Goal: Transaction & Acquisition: Purchase product/service

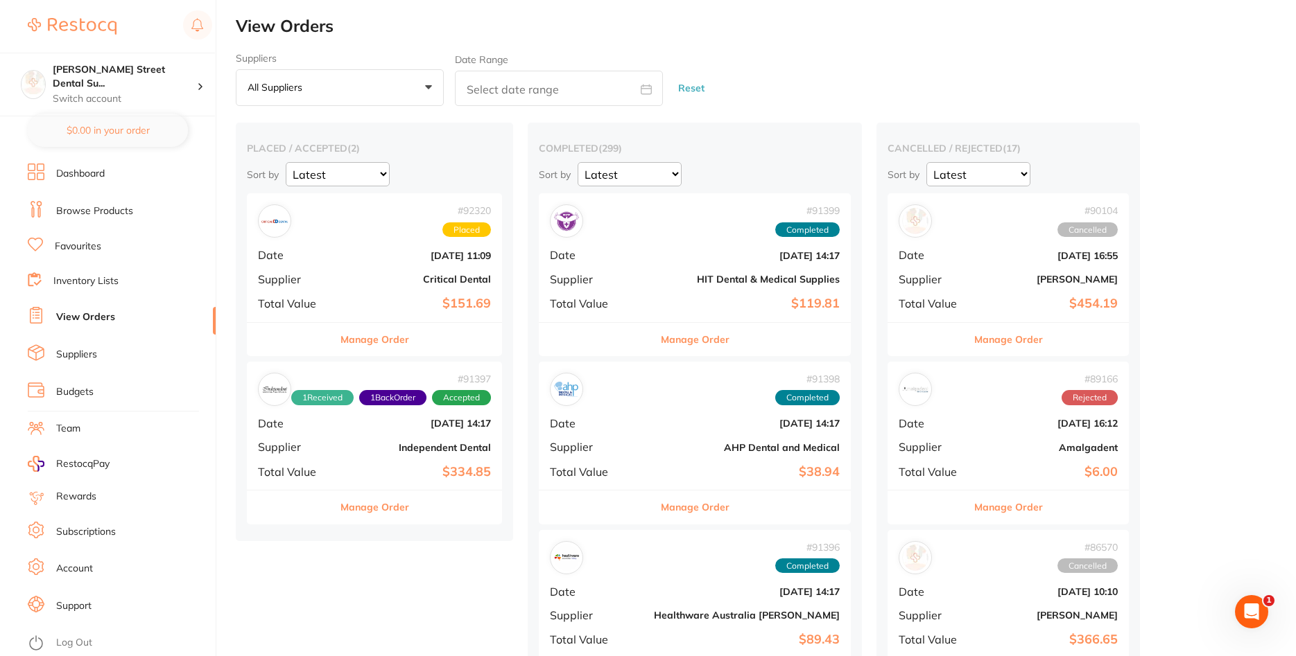
click at [855, 63] on div "Suppliers All suppliers +0 All suppliers AB Orthodontics Adam Dental AHP Dental…" at bounding box center [766, 80] width 1060 height 54
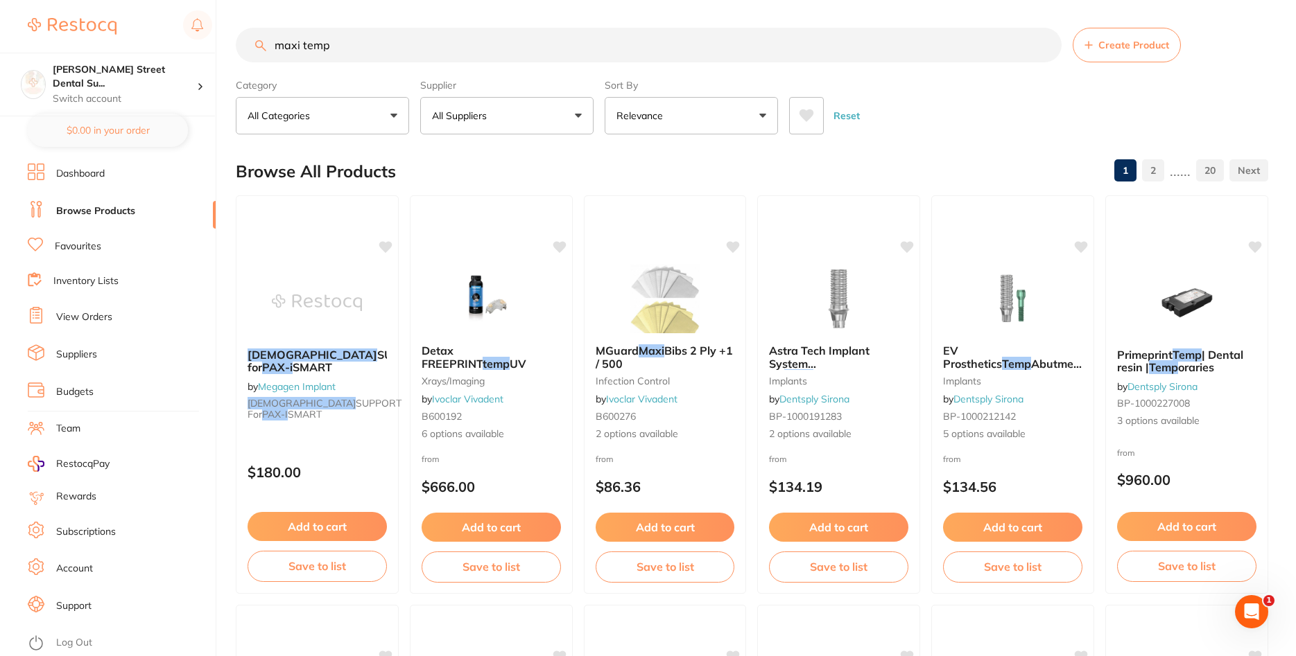
drag, startPoint x: 375, startPoint y: 46, endPoint x: 200, endPoint y: 33, distance: 175.2
click at [236, 33] on input "maxi temp" at bounding box center [649, 45] width 826 height 35
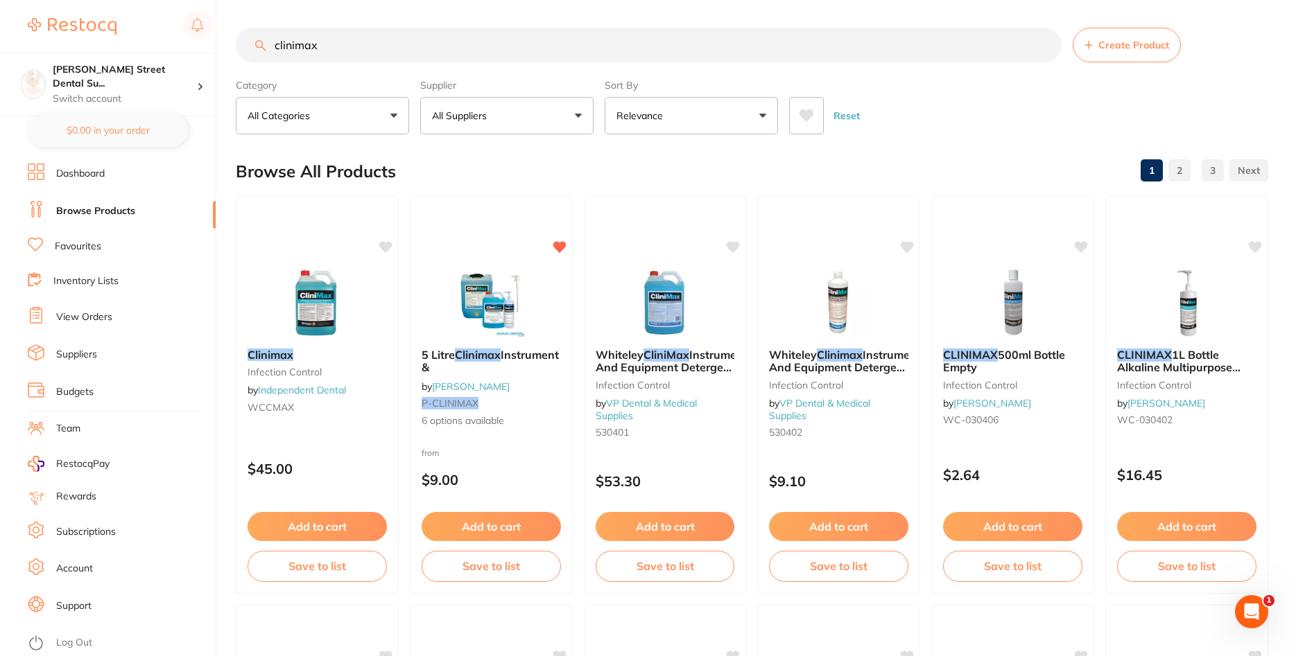
drag, startPoint x: 359, startPoint y: 45, endPoint x: 166, endPoint y: 37, distance: 193.6
click at [236, 37] on input "clinimax" at bounding box center [649, 45] width 826 height 35
type input "sectional"
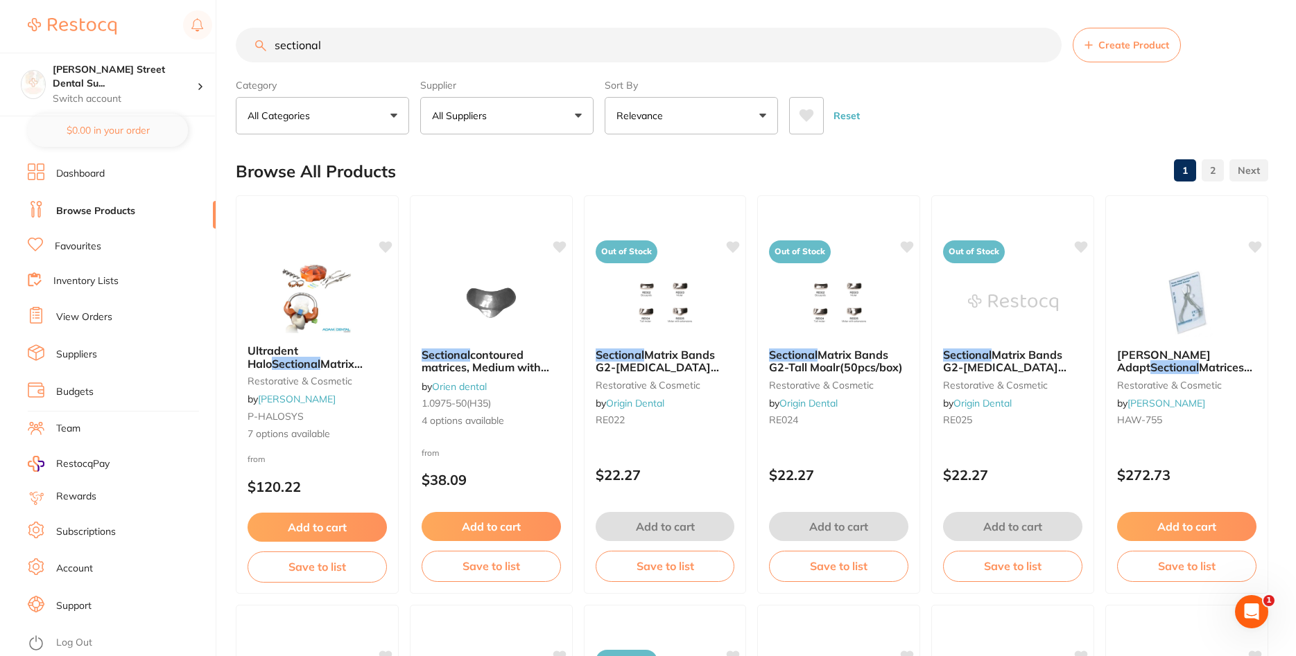
click at [58, 263] on ul "Dashboard Browse Products Favourites Inventory Lists View Orders Suppliers Budg…" at bounding box center [122, 410] width 188 height 493
click at [77, 235] on ul "Dashboard Browse Products Favourites Inventory Lists View Orders Suppliers Budg…" at bounding box center [122, 410] width 188 height 493
click at [80, 248] on link "Favourites" at bounding box center [78, 247] width 46 height 14
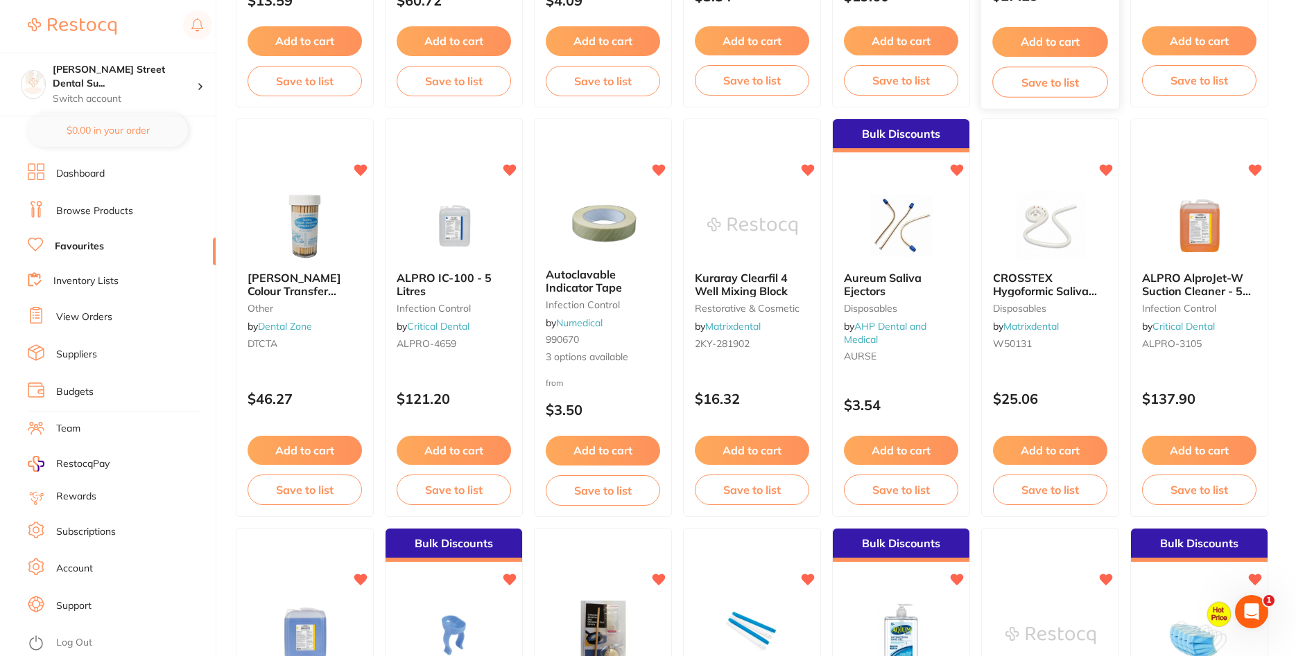
scroll to position [1061, 0]
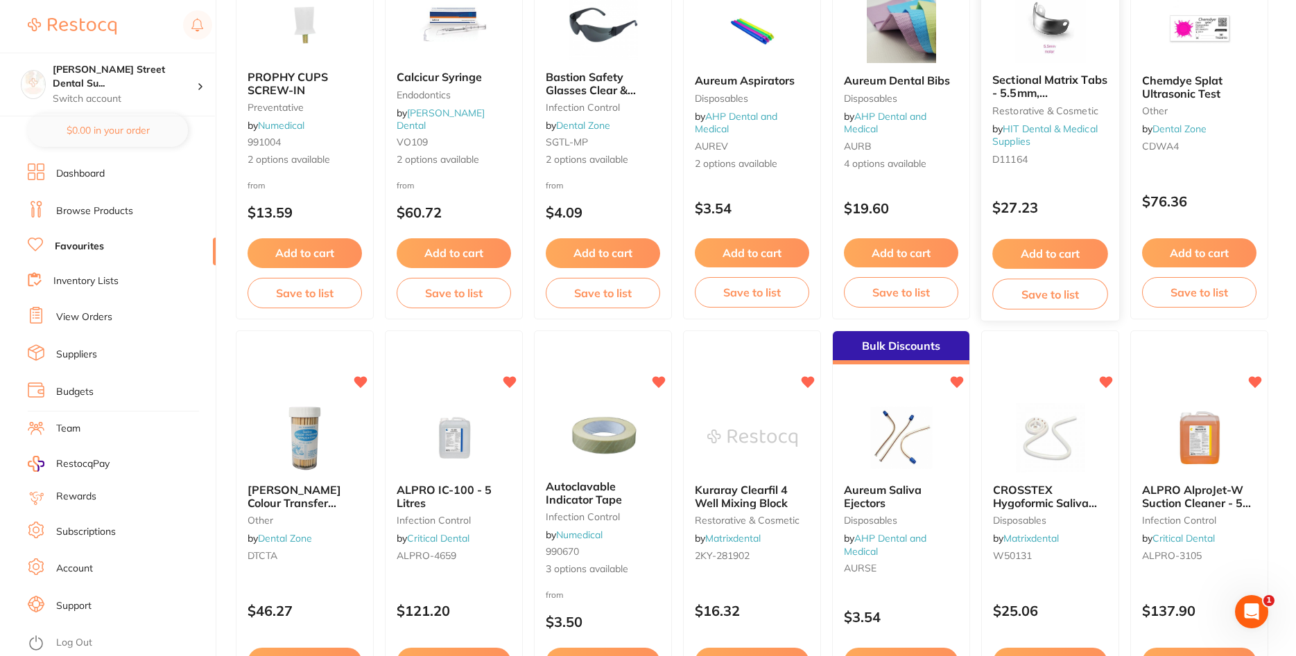
click at [1041, 76] on span "Sectional Matrix Tabs - 5.5mm, [MEDICAL_DATA]" at bounding box center [1049, 93] width 115 height 40
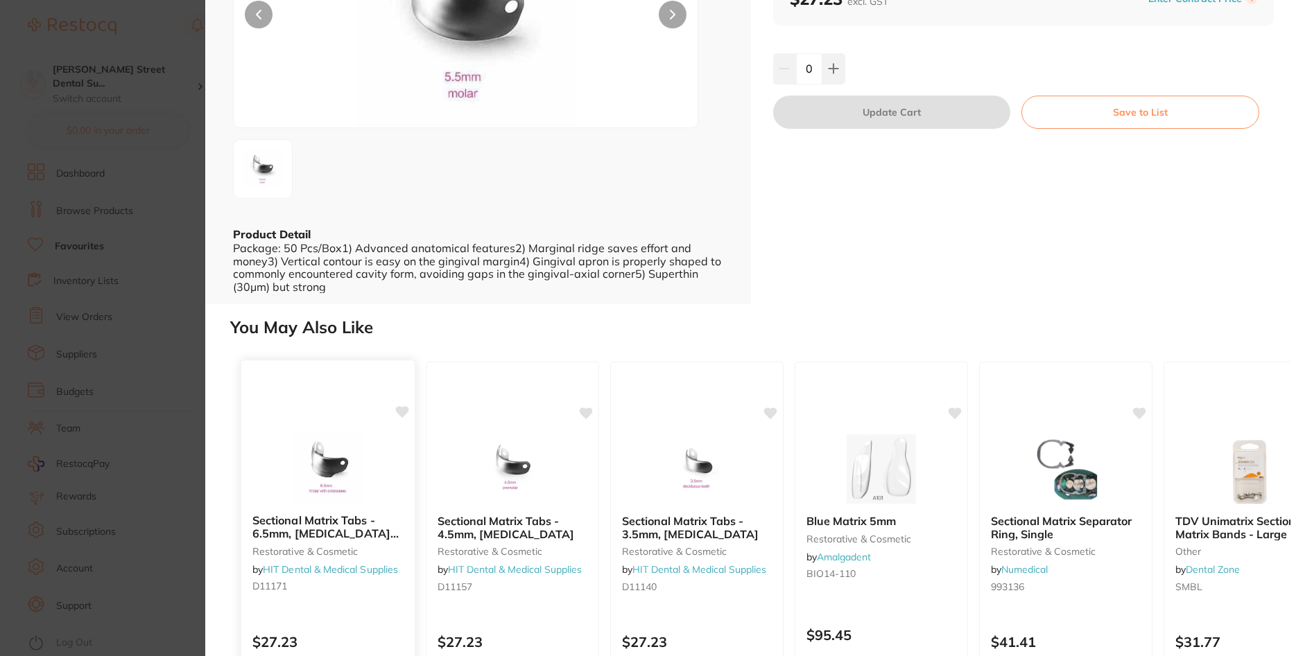
scroll to position [299, 0]
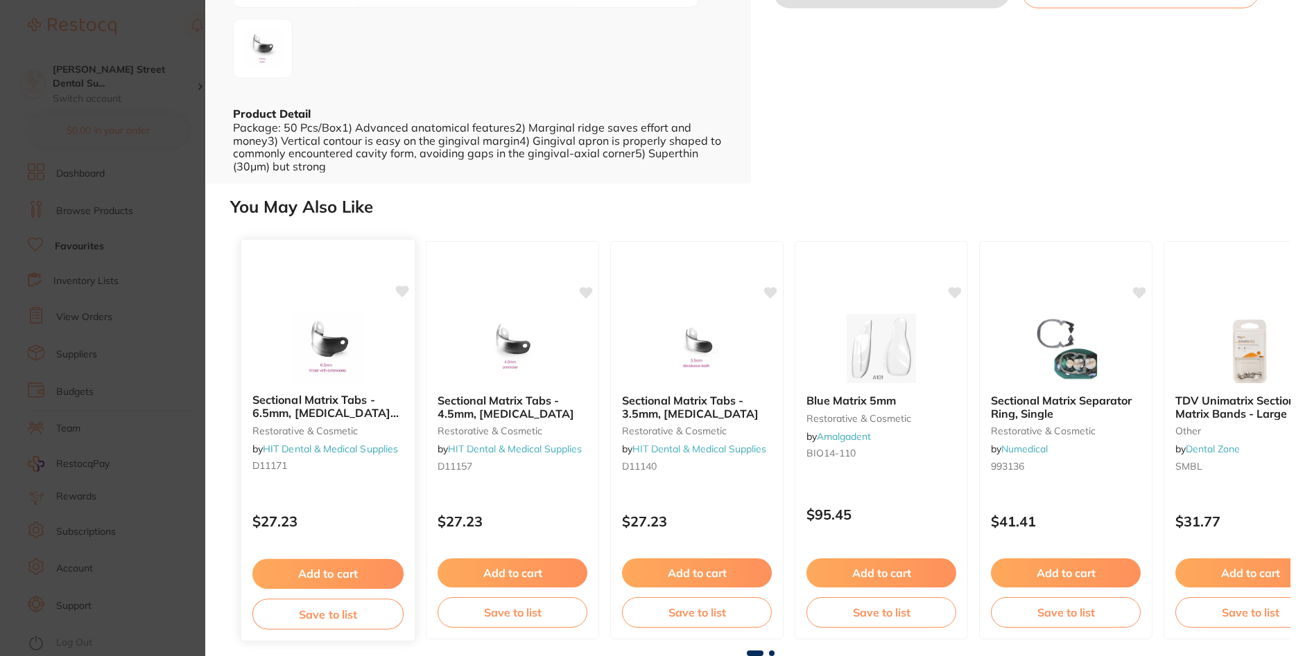
click at [300, 408] on b "Sectional Matrix Tabs - 6.5mm, [MEDICAL_DATA] with Extension" at bounding box center [327, 407] width 151 height 26
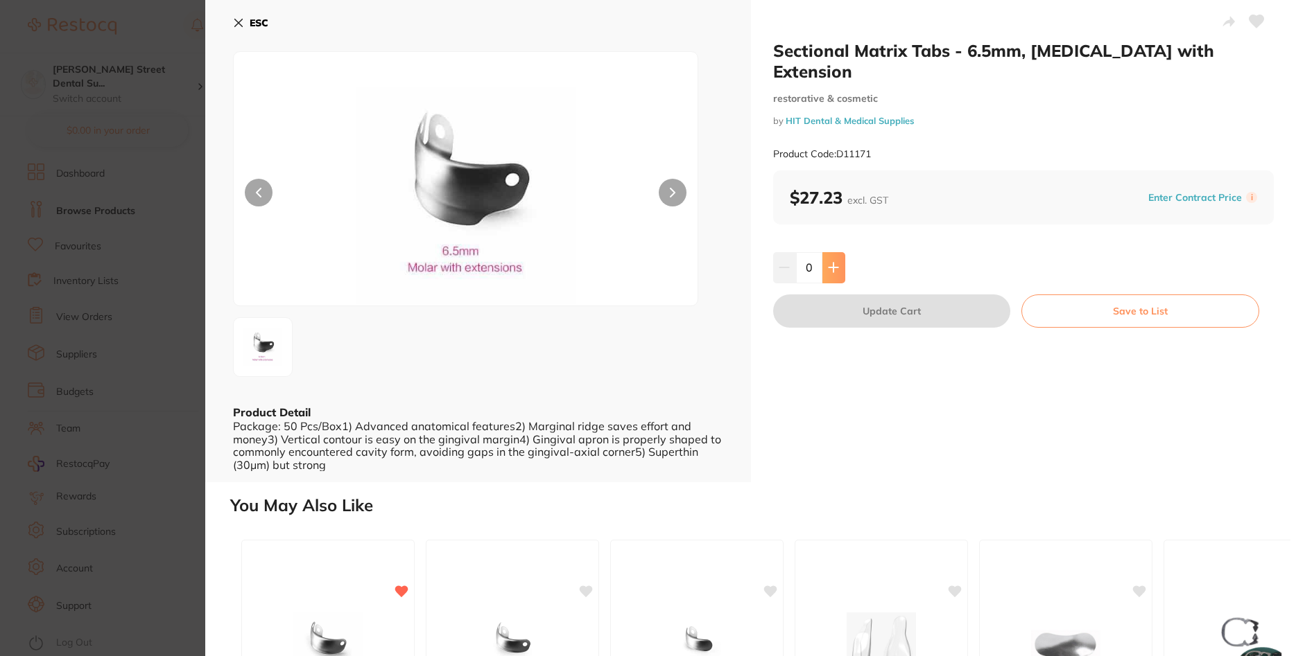
click at [839, 252] on button at bounding box center [833, 267] width 23 height 31
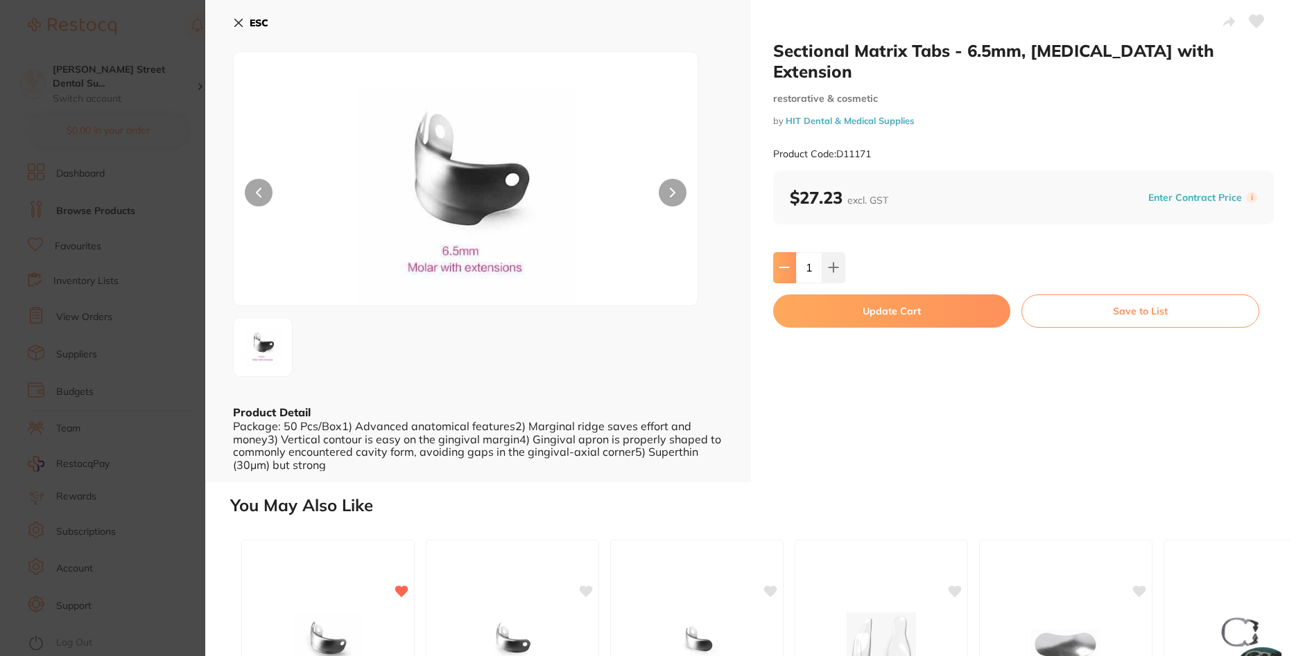
click at [779, 262] on icon at bounding box center [783, 267] width 11 height 11
click at [836, 263] on icon at bounding box center [832, 267] width 9 height 9
type input "2"
click at [851, 295] on button "Update Cart" at bounding box center [892, 311] width 238 height 33
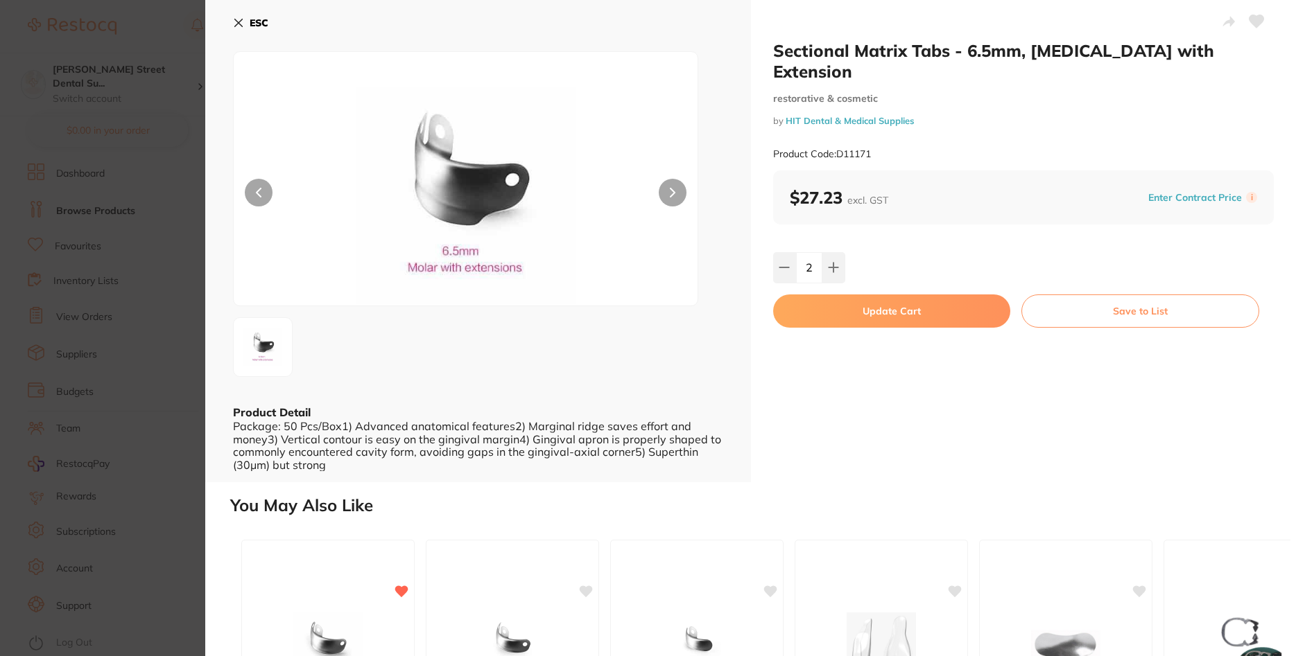
checkbox input "false"
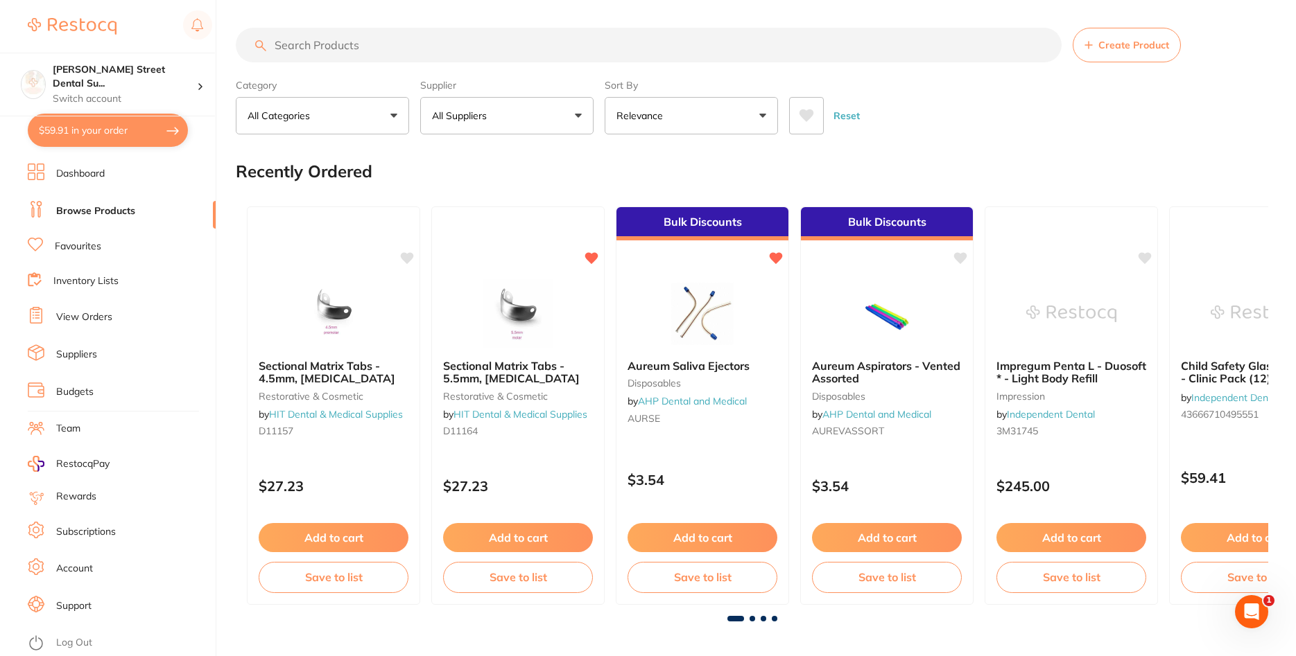
click at [335, 54] on input "search" at bounding box center [649, 45] width 826 height 35
type input "sectional wedge"
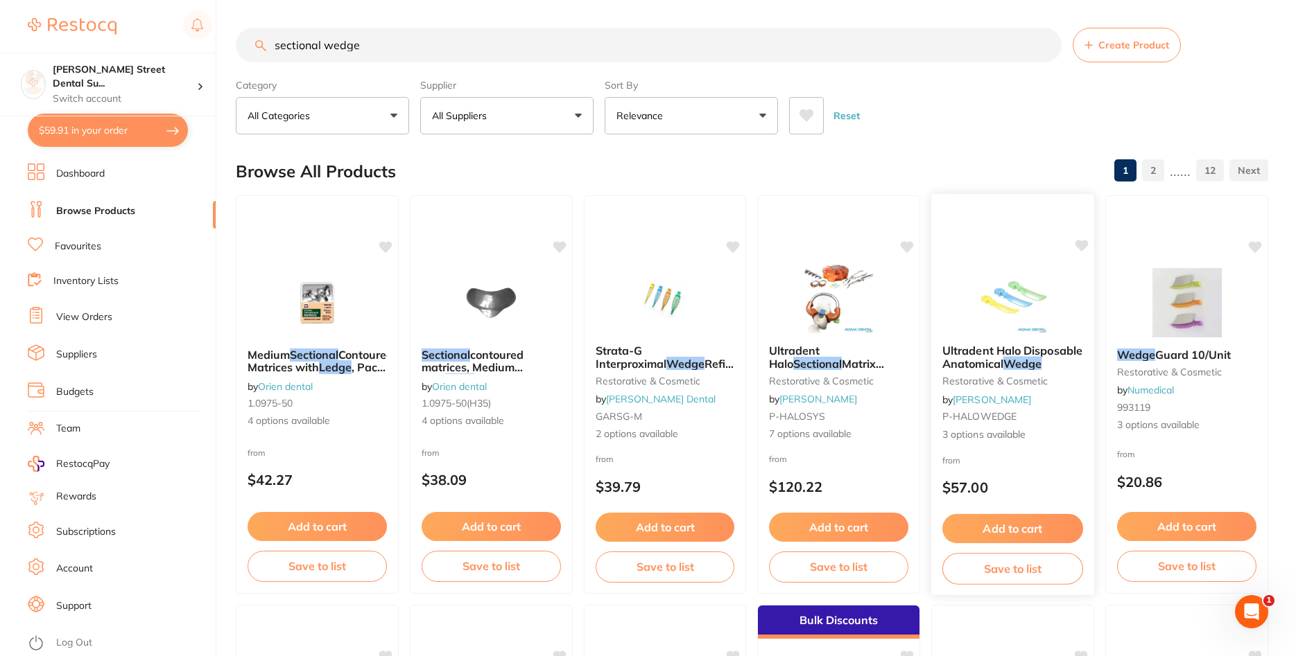
click at [996, 358] on span "Ultradent Halo Disposable Anatomical" at bounding box center [1012, 357] width 140 height 27
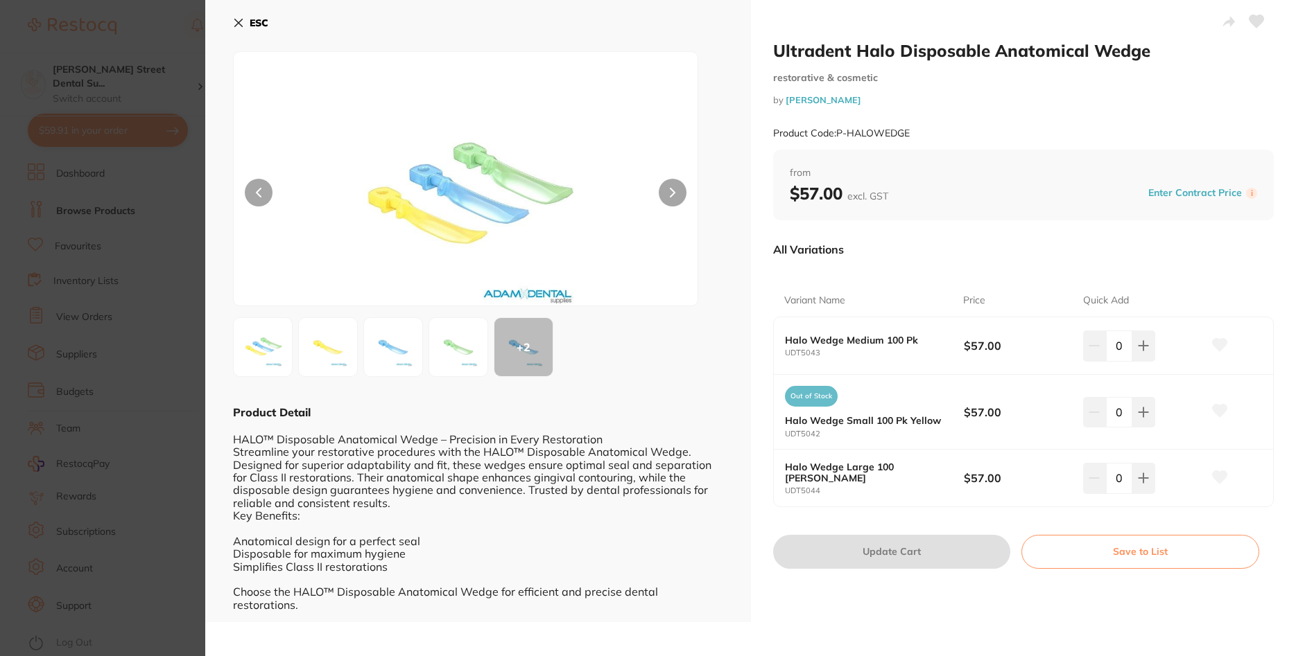
click at [394, 365] on img at bounding box center [393, 347] width 50 height 50
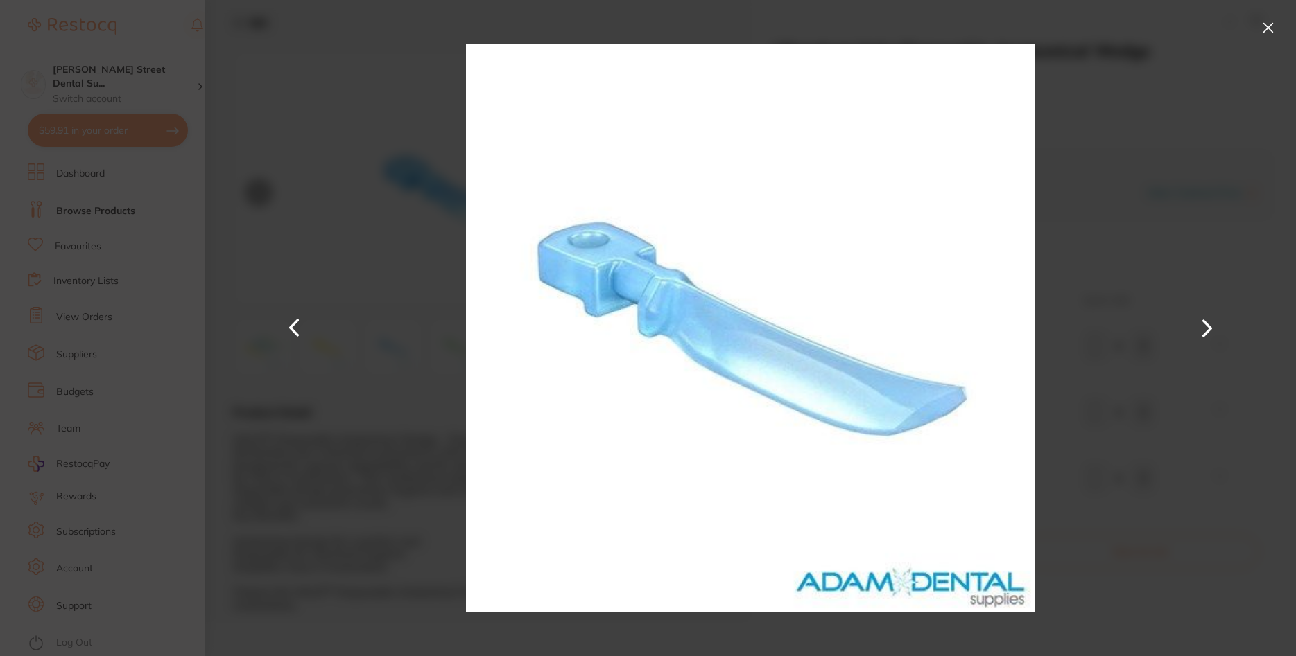
click at [1277, 29] on button at bounding box center [1268, 28] width 22 height 22
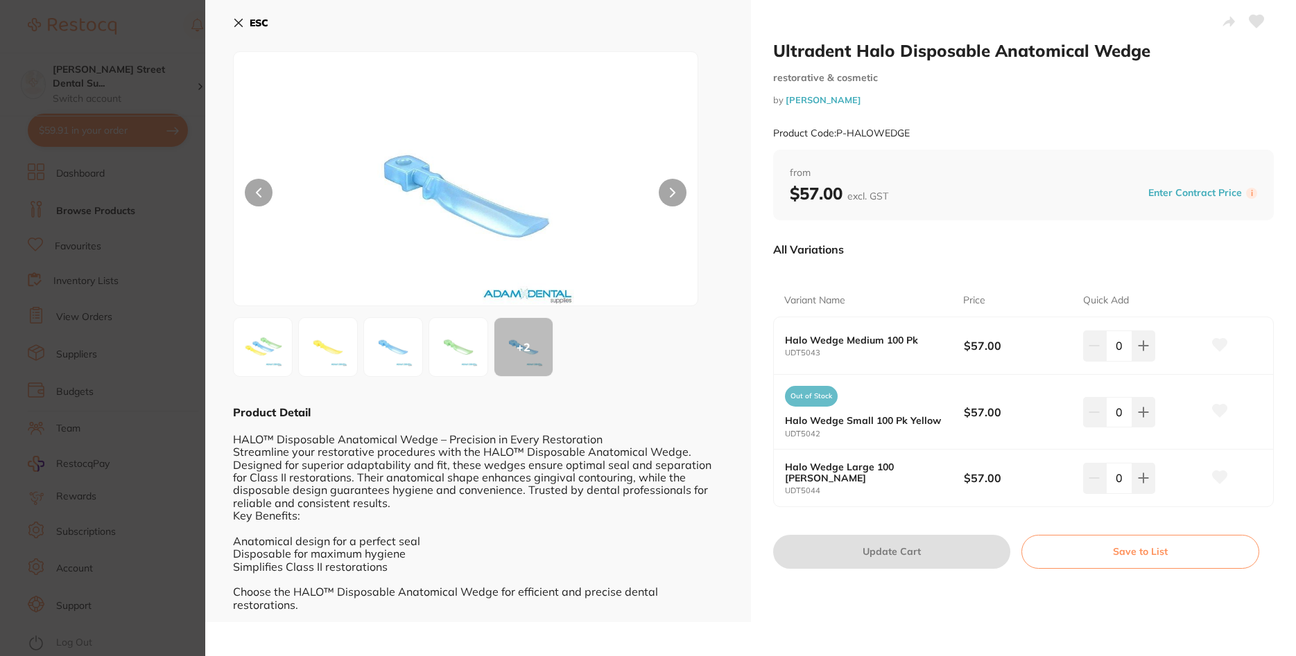
click at [243, 19] on icon at bounding box center [239, 23] width 8 height 8
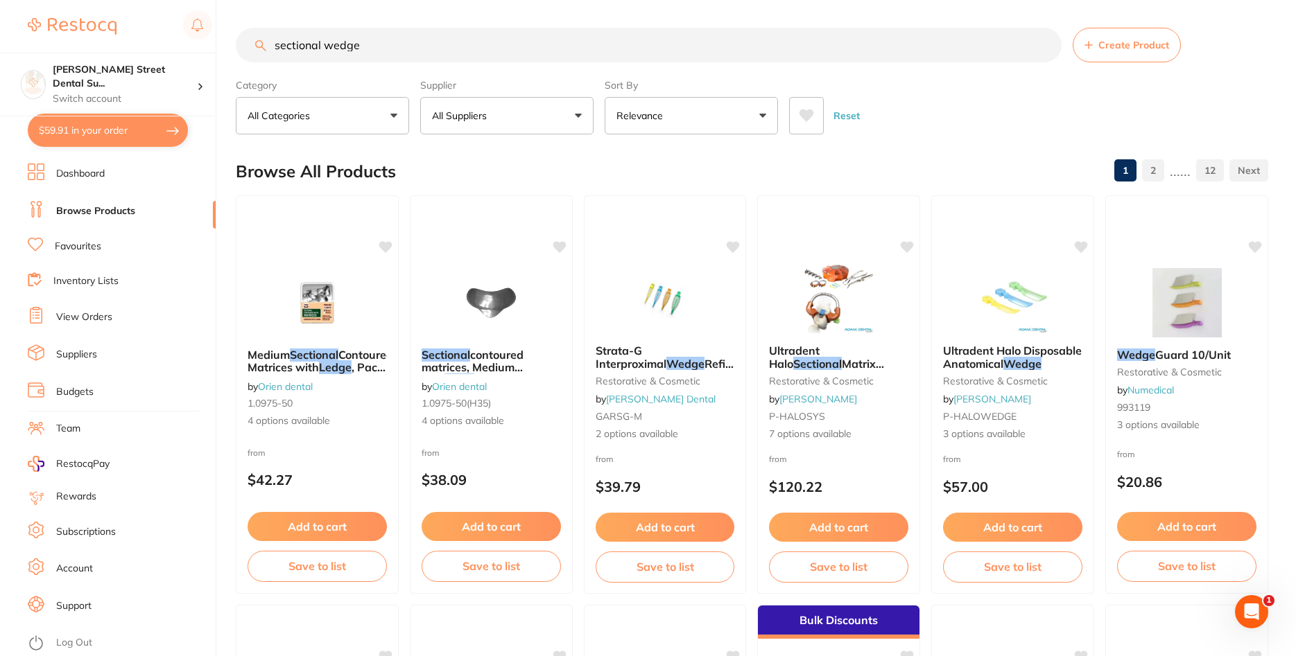
click at [74, 127] on button "$59.91 in your order" at bounding box center [108, 130] width 160 height 33
checkbox input "true"
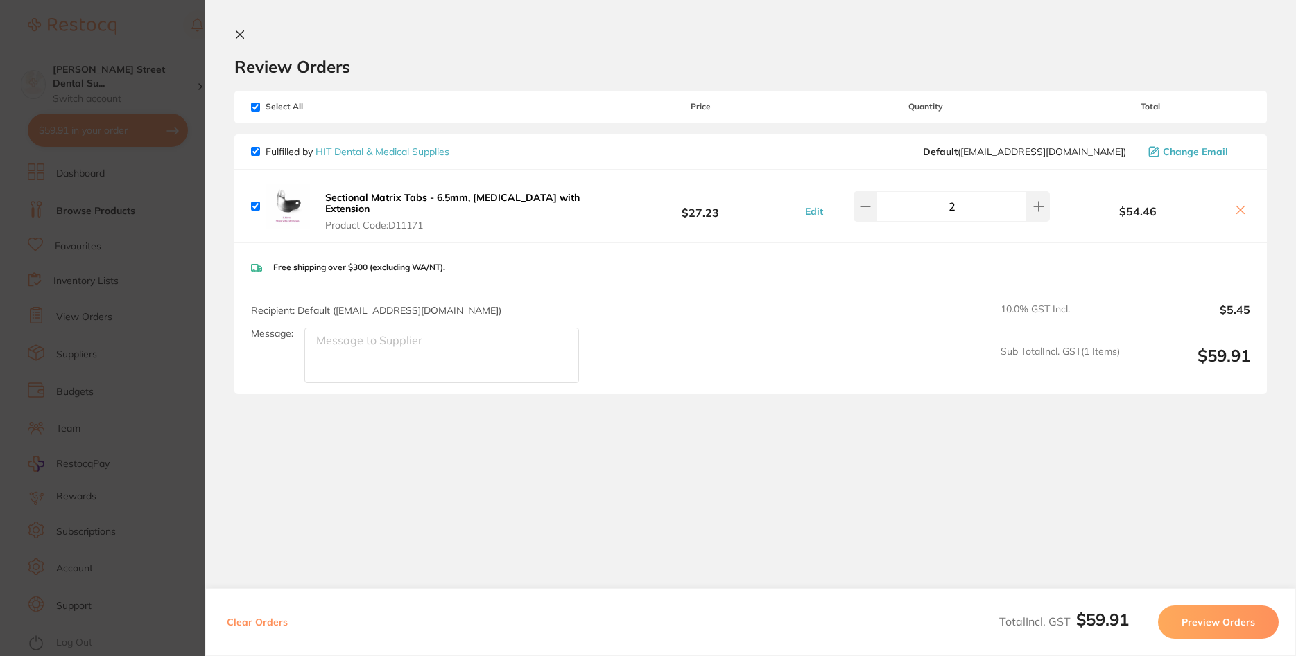
click at [356, 153] on link "HIT Dental & Medical Supplies" at bounding box center [382, 152] width 134 height 12
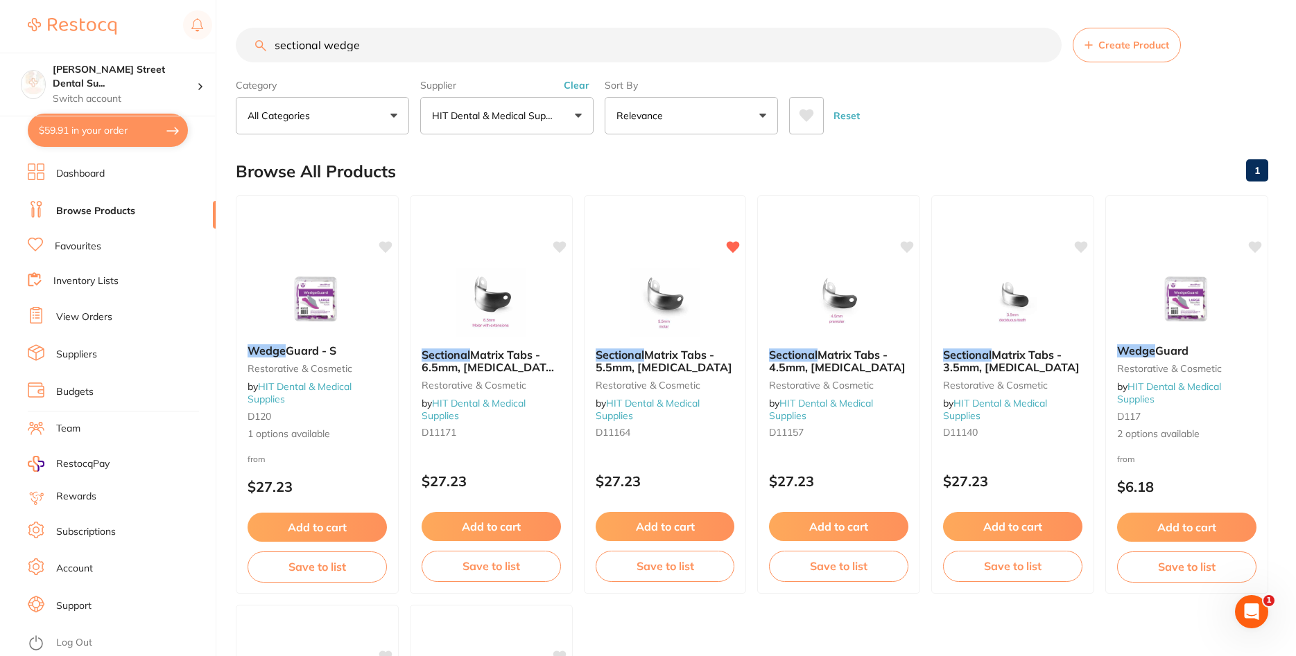
click at [80, 139] on button "$59.91 in your order" at bounding box center [108, 130] width 160 height 33
